Goal: Task Accomplishment & Management: Manage account settings

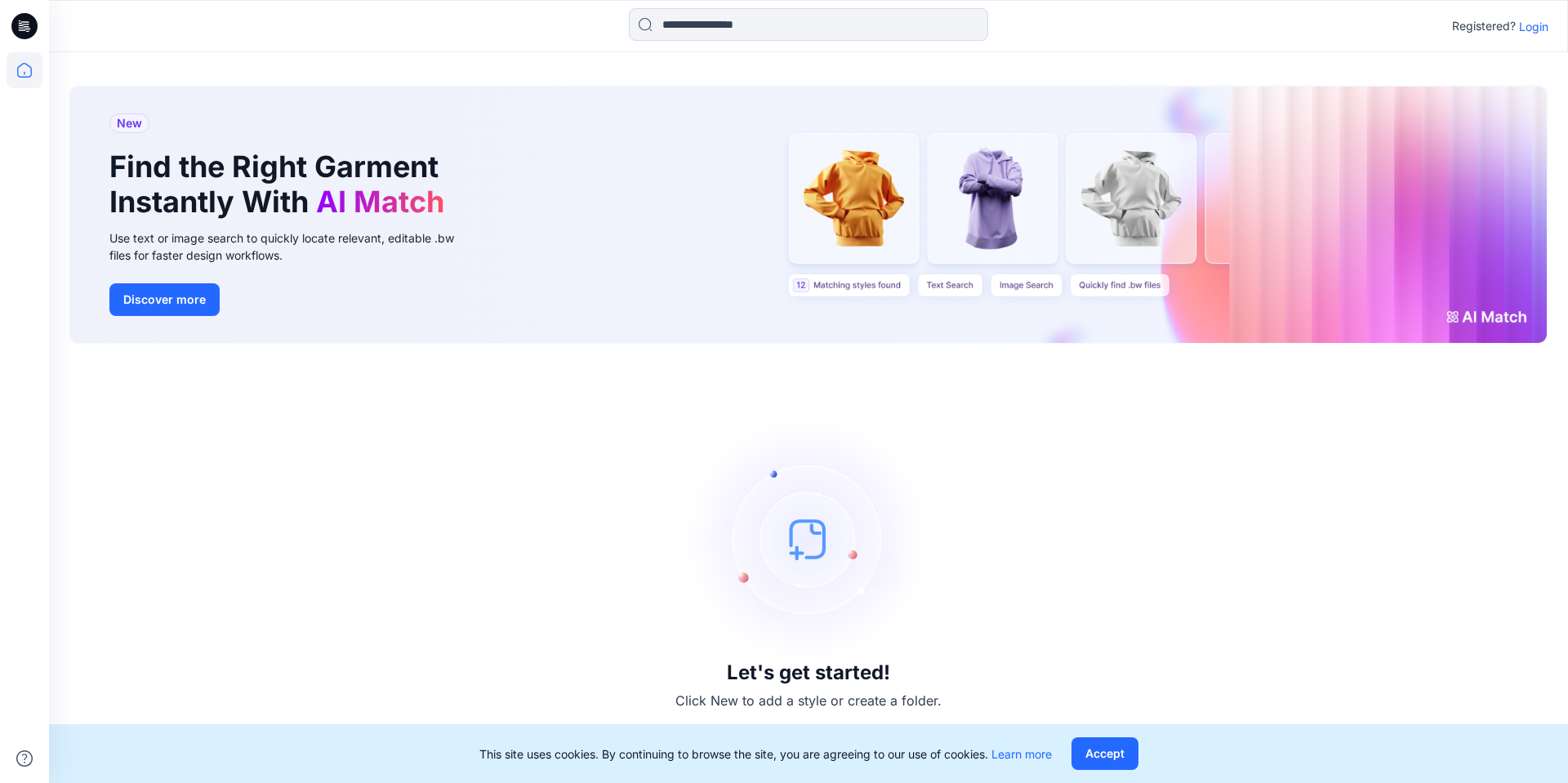
click at [1533, 26] on p "Login" at bounding box center [1533, 26] width 29 height 17
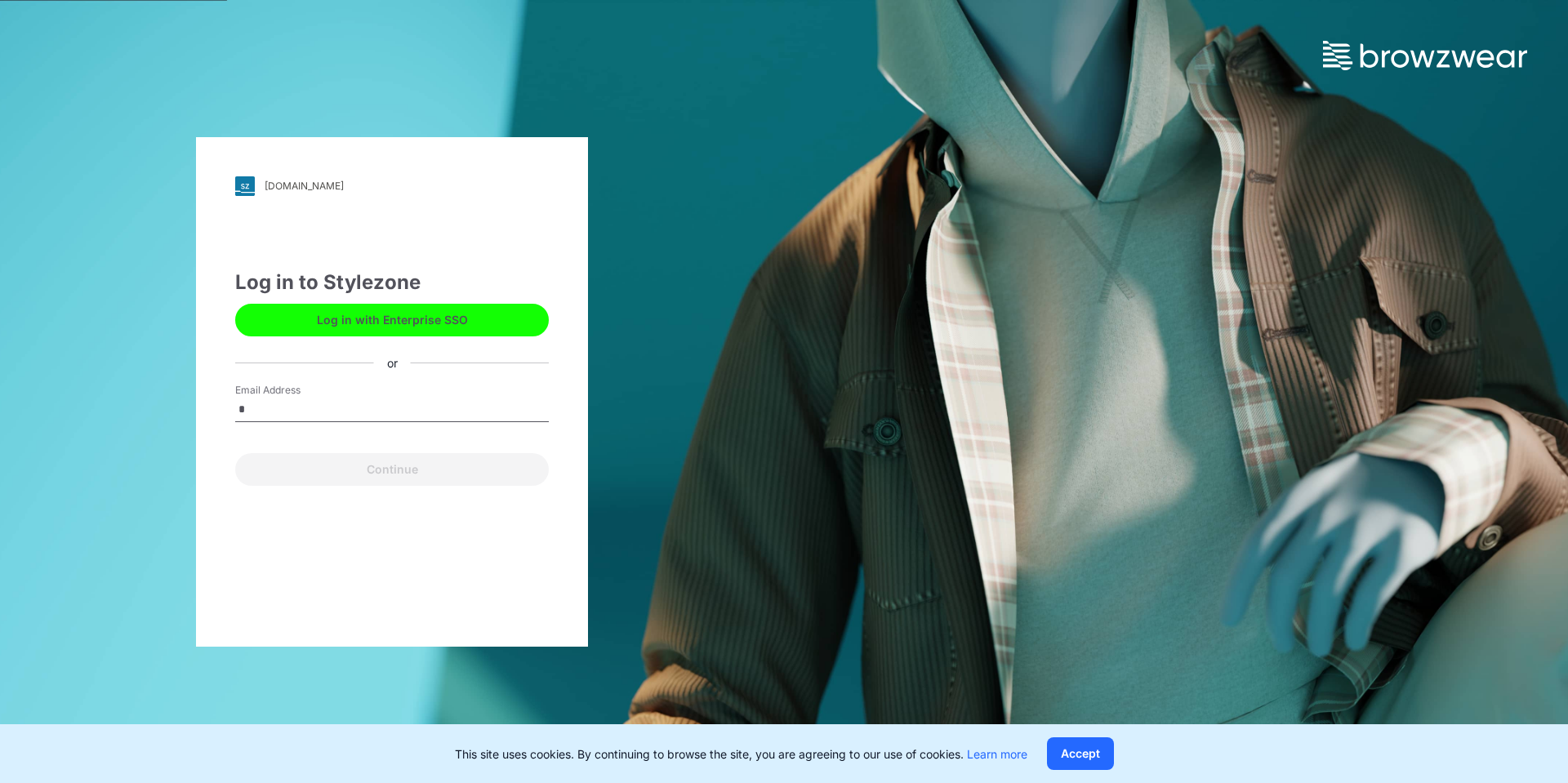
type input "**********"
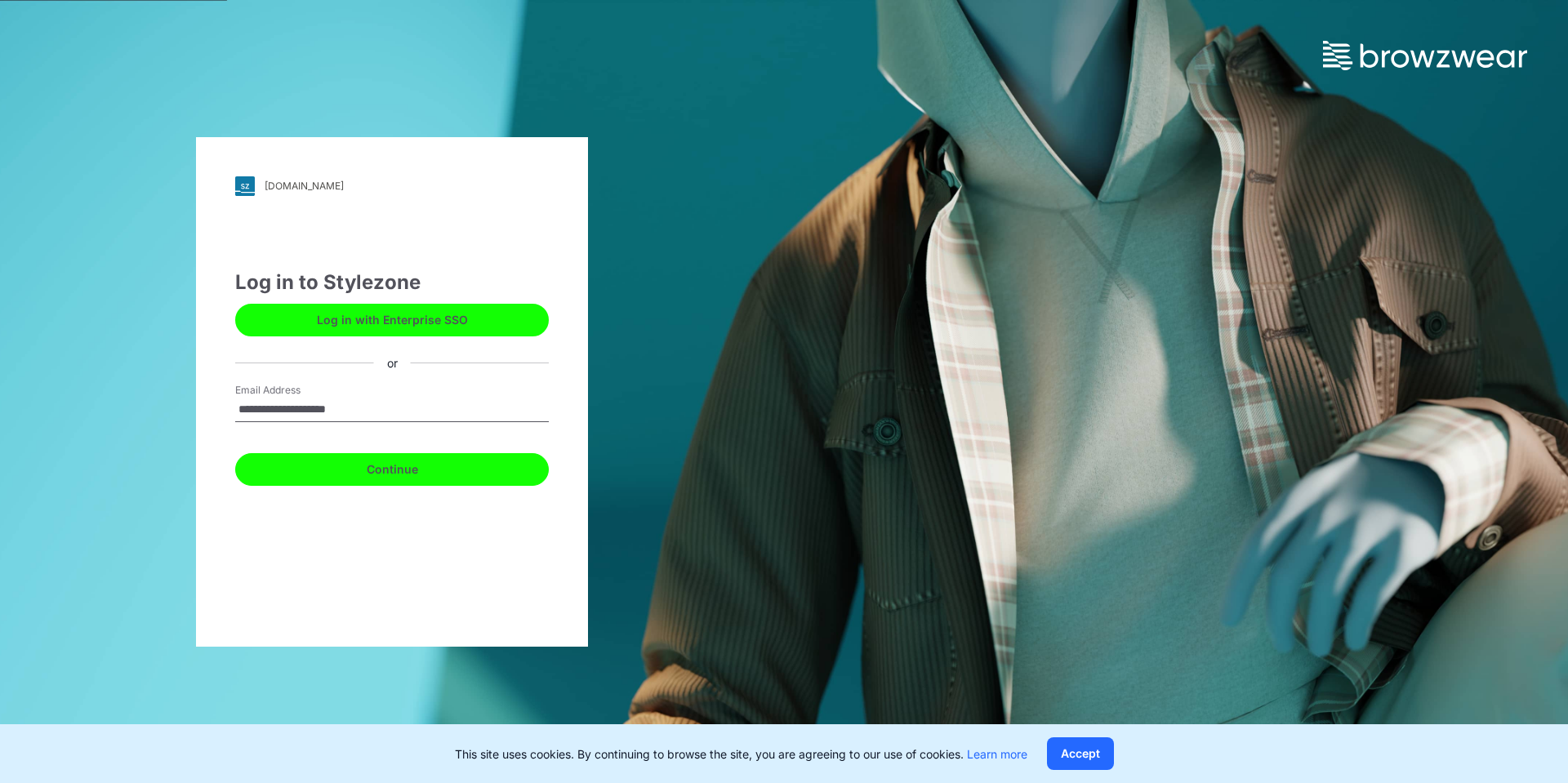
click at [350, 465] on button "Continue" at bounding box center [392, 469] width 314 height 33
